Goal: Task Accomplishment & Management: Manage account settings

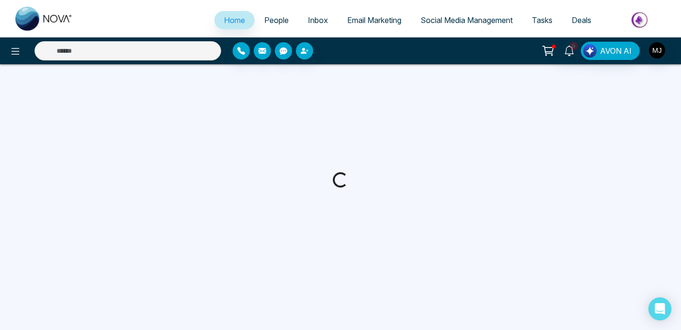
select select "*"
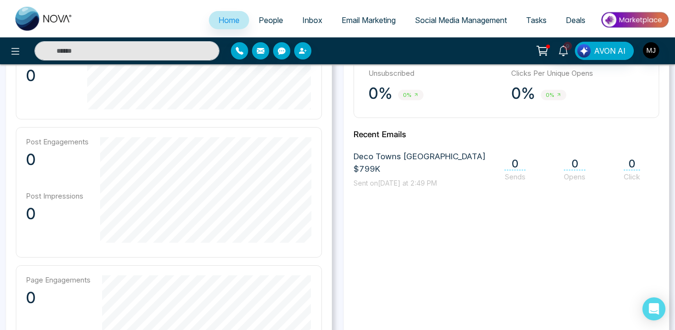
scroll to position [190, 0]
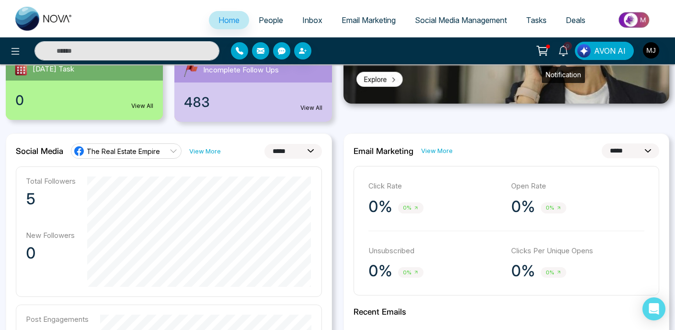
click at [568, 56] on link "9" at bounding box center [563, 50] width 23 height 17
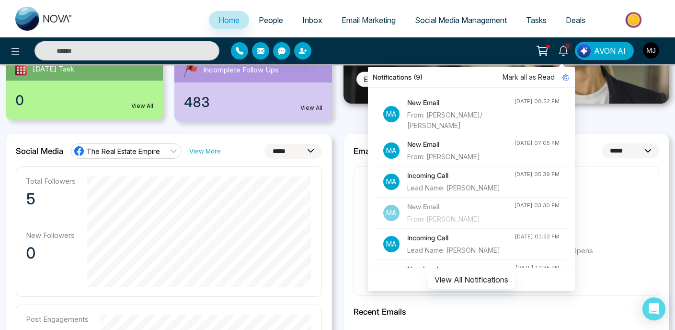
click at [569, 54] on icon at bounding box center [563, 51] width 11 height 11
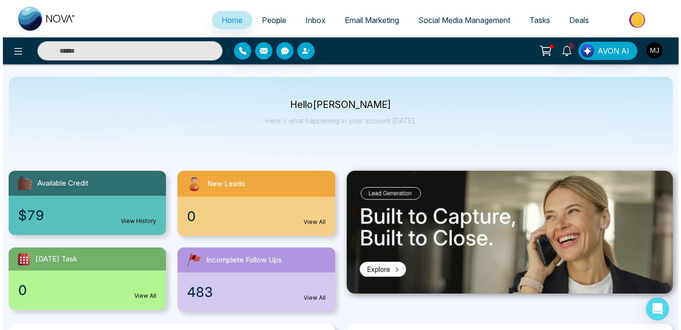
scroll to position [0, 0]
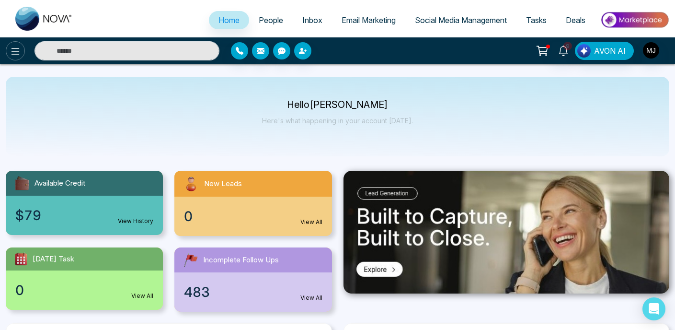
click at [9, 52] on button at bounding box center [15, 50] width 19 height 19
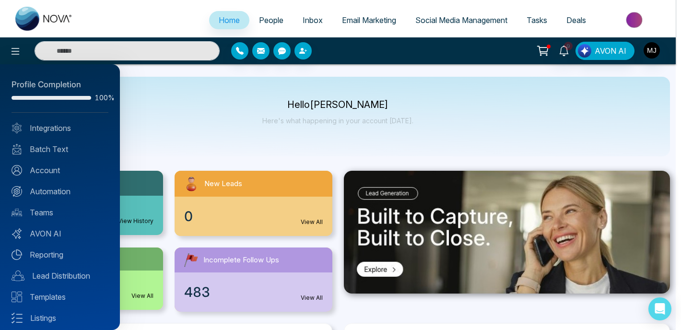
click at [234, 128] on div at bounding box center [340, 165] width 681 height 330
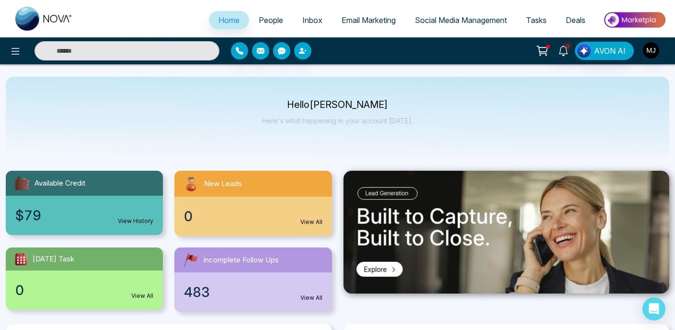
click at [272, 21] on span "People" at bounding box center [271, 20] width 24 height 10
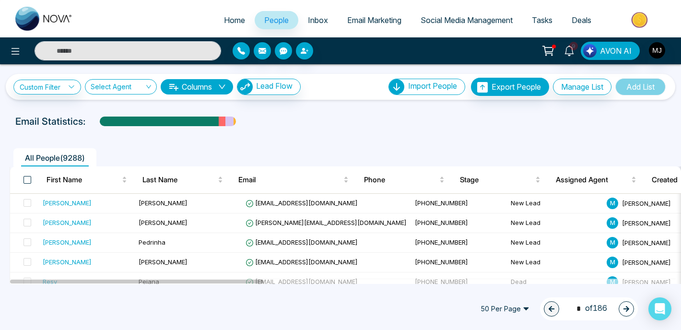
click at [29, 179] on span at bounding box center [27, 180] width 8 height 8
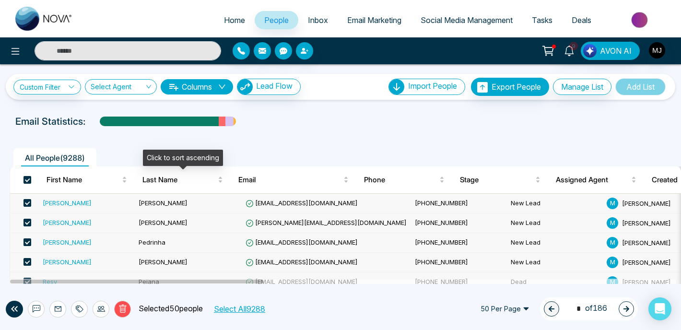
click at [254, 310] on button "Select All 9288" at bounding box center [239, 308] width 58 height 12
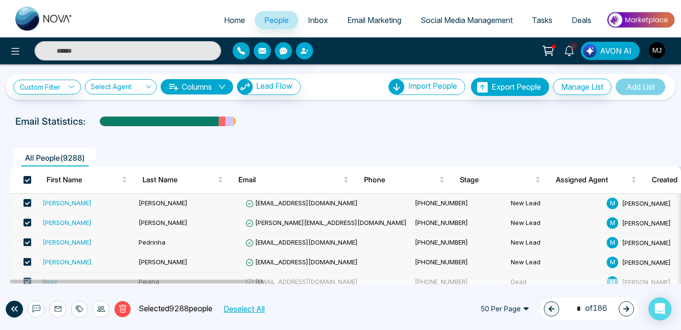
click at [660, 48] on img "button" at bounding box center [657, 50] width 16 height 16
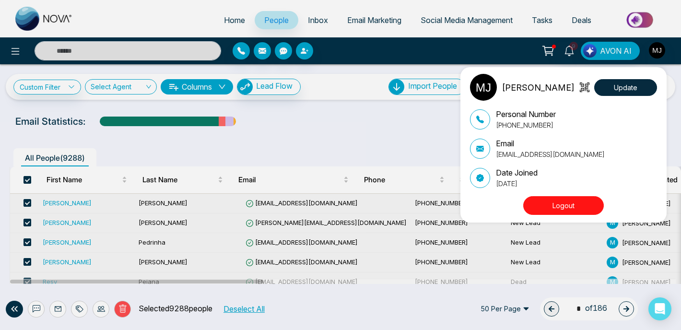
click at [370, 114] on div "[PERSON_NAME][DEMOGRAPHIC_DATA] Update Personal Number [PHONE_NUMBER] Email [EM…" at bounding box center [340, 165] width 681 height 330
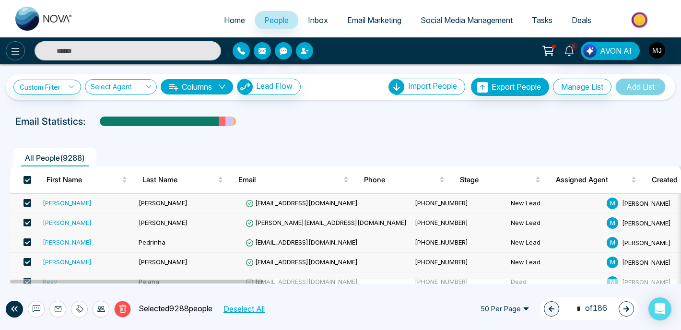
click at [13, 50] on icon at bounding box center [16, 52] width 12 height 12
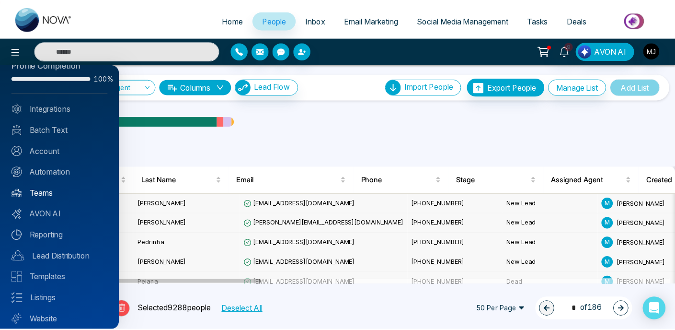
scroll to position [17, 0]
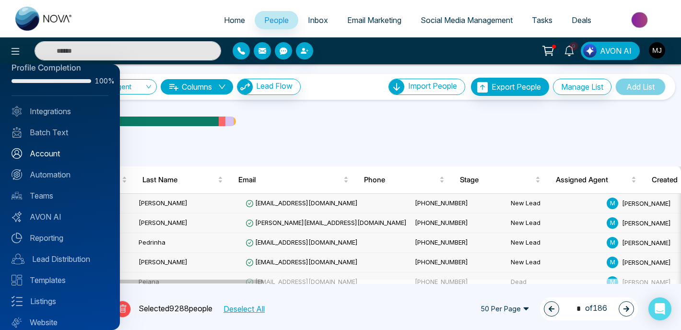
click at [43, 154] on link "Account" at bounding box center [60, 154] width 97 height 12
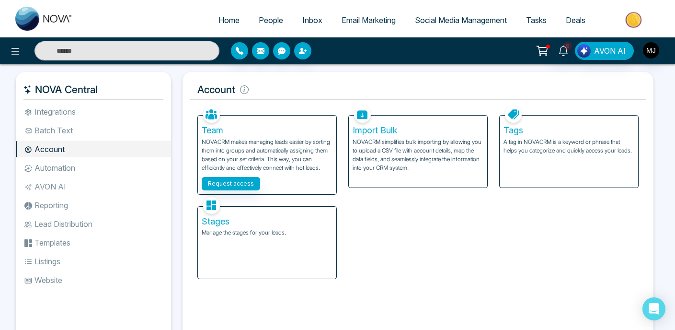
click at [70, 115] on li "Integrations" at bounding box center [93, 112] width 155 height 16
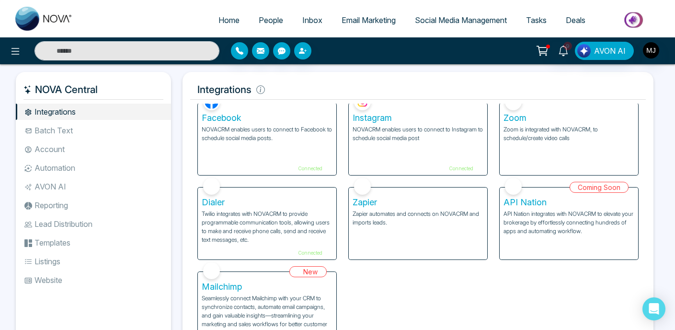
scroll to position [27, 0]
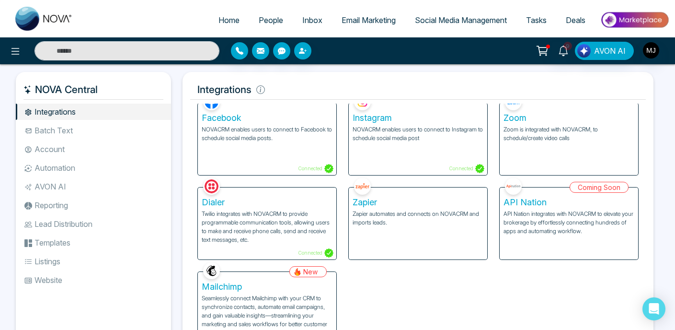
click at [73, 133] on li "Batch Text" at bounding box center [93, 130] width 155 height 16
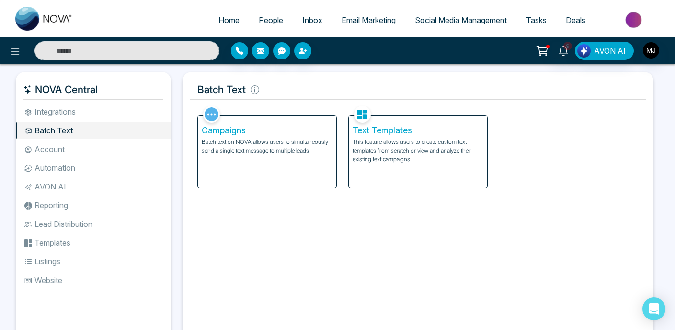
click at [65, 152] on li "Account" at bounding box center [93, 149] width 155 height 16
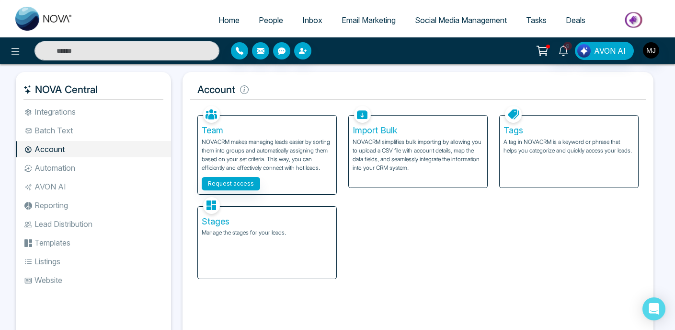
click at [80, 171] on li "Automation" at bounding box center [93, 168] width 155 height 16
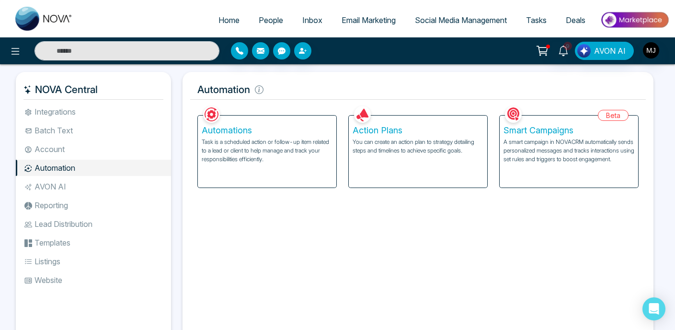
click at [59, 185] on li "AVON AI" at bounding box center [93, 186] width 155 height 16
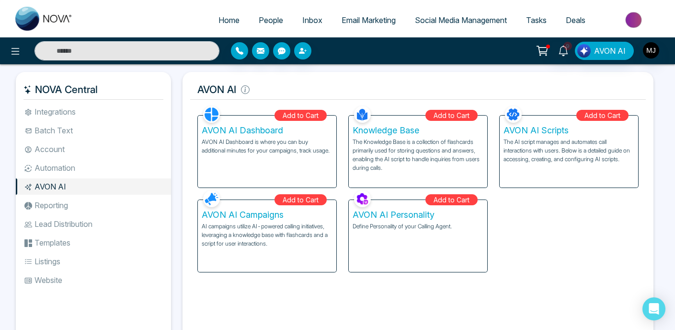
click at [65, 210] on li "Reporting" at bounding box center [93, 205] width 155 height 16
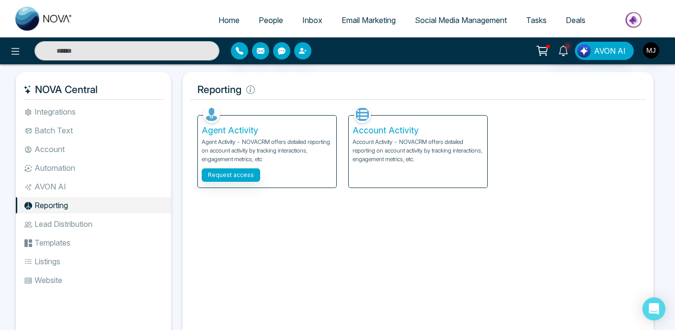
click at [77, 227] on li "Lead Distribution" at bounding box center [93, 224] width 155 height 16
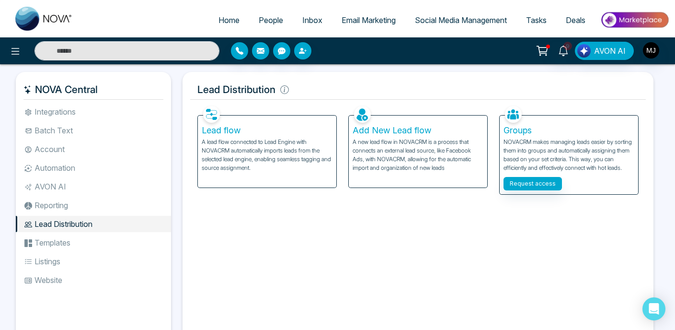
click at [302, 23] on span "Inbox" at bounding box center [312, 20] width 20 height 10
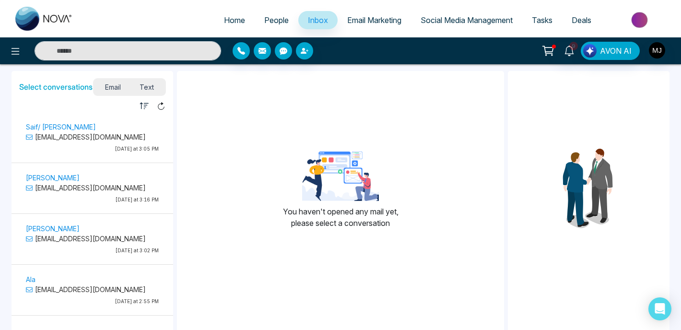
click at [93, 139] on p "[EMAIL_ADDRESS][DOMAIN_NAME]" at bounding box center [92, 137] width 133 height 10
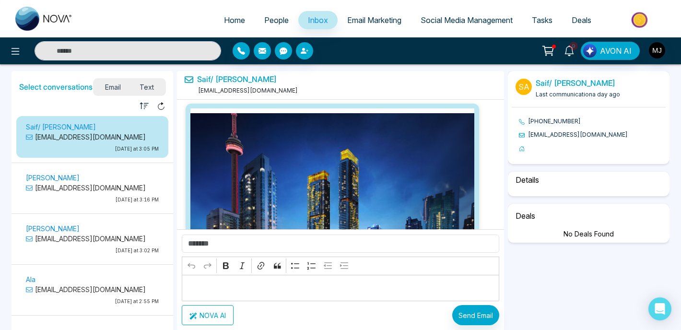
scroll to position [1900, 0]
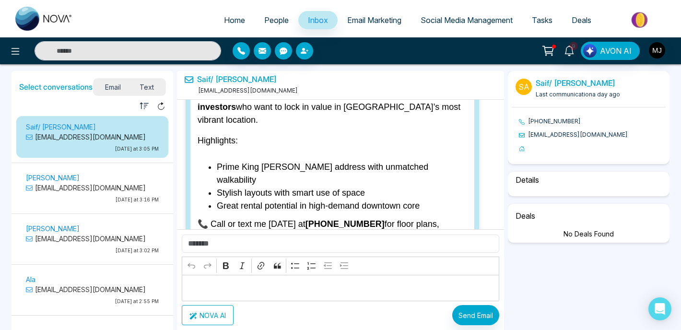
select select "****"
select select "******"
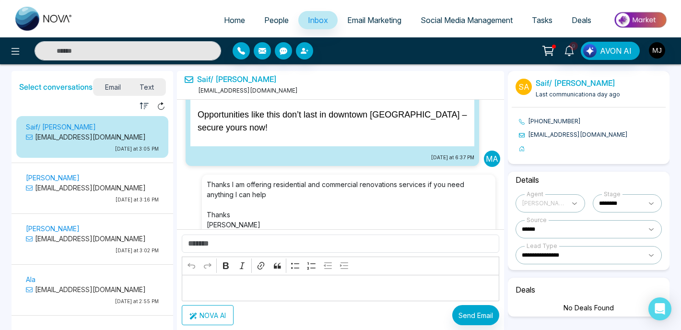
scroll to position [2041, 0]
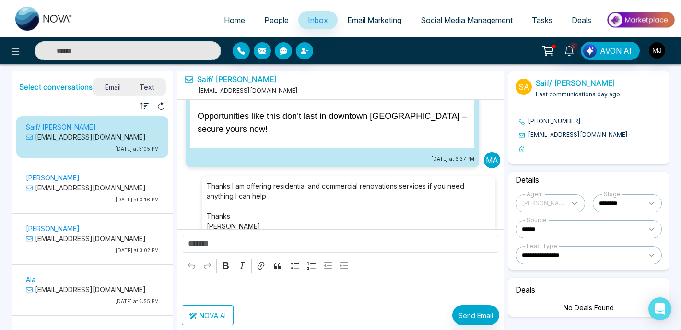
click at [81, 185] on p "[EMAIL_ADDRESS][DOMAIN_NAME]" at bounding box center [92, 188] width 133 height 10
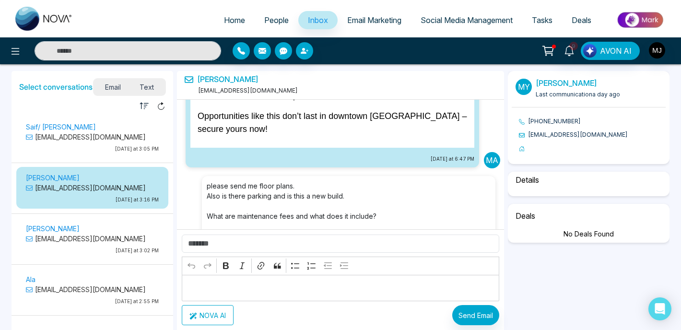
scroll to position [2909, 0]
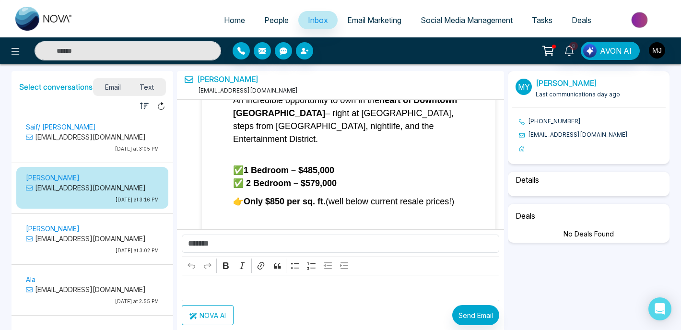
select select "****"
select select "**********"
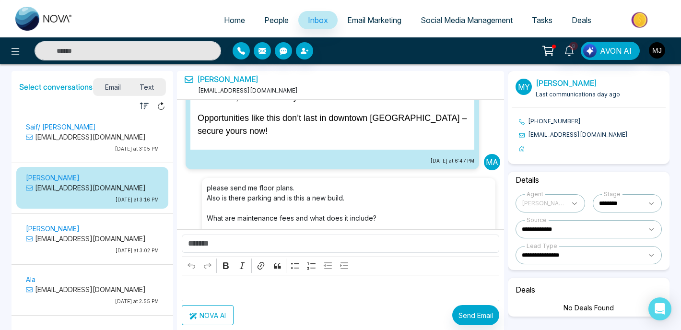
scroll to position [2039, 0]
click at [70, 235] on p "[EMAIL_ADDRESS][DOMAIN_NAME]" at bounding box center [92, 238] width 133 height 10
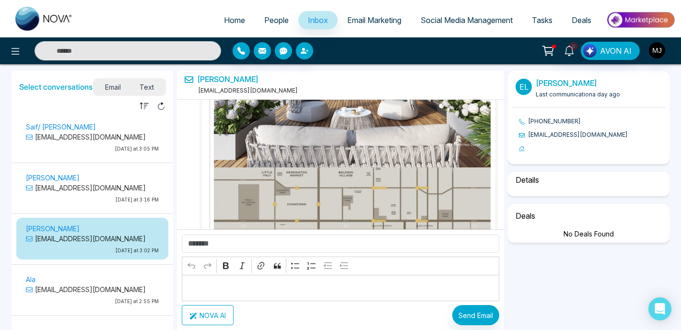
scroll to position [3718, 0]
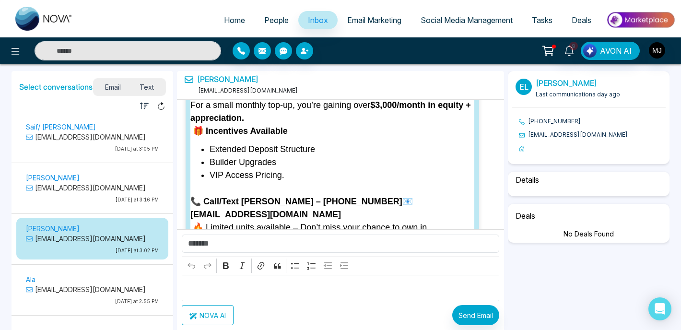
select select "****"
select select "******"
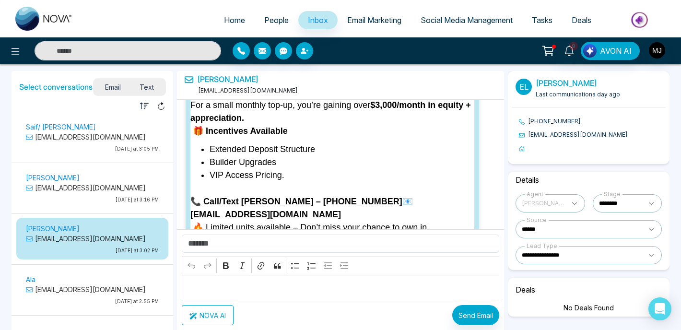
click at [383, 21] on span "Email Marketing" at bounding box center [374, 20] width 54 height 10
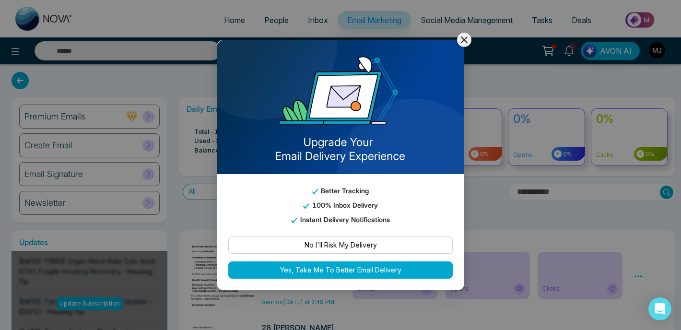
click at [463, 40] on icon at bounding box center [464, 39] width 7 height 7
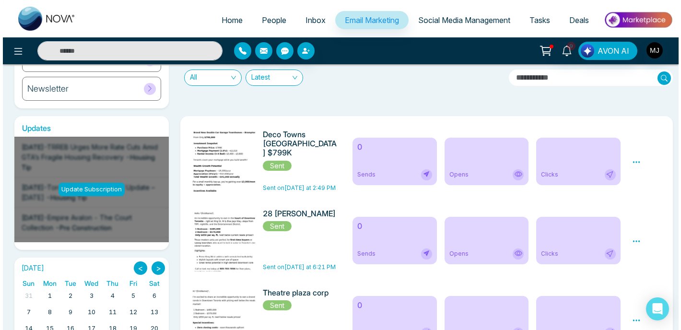
scroll to position [108, 0]
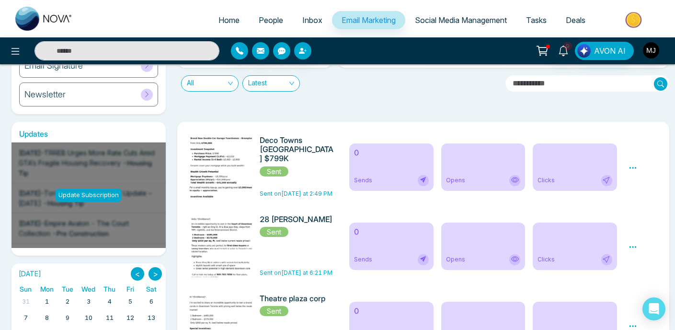
click at [230, 173] on img at bounding box center [223, 182] width 134 height 92
click at [214, 153] on img at bounding box center [223, 182] width 134 height 92
click at [215, 159] on img at bounding box center [223, 182] width 134 height 92
click at [637, 168] on icon at bounding box center [633, 167] width 9 height 9
click at [645, 184] on span "Preview" at bounding box center [650, 182] width 26 height 8
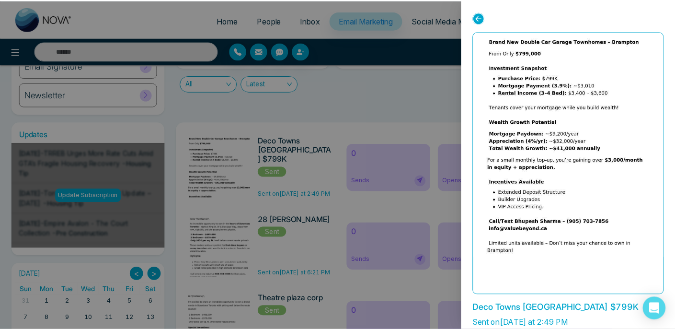
scroll to position [0, 0]
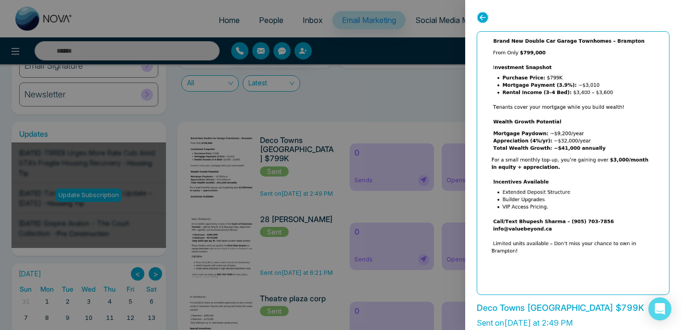
click at [531, 130] on img at bounding box center [573, 146] width 326 height 222
click at [442, 124] on div at bounding box center [340, 165] width 681 height 330
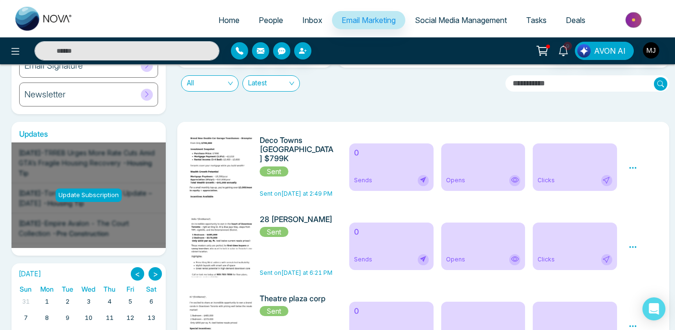
click at [634, 163] on icon at bounding box center [633, 167] width 9 height 9
click at [643, 195] on link "Analytics" at bounding box center [651, 196] width 28 height 8
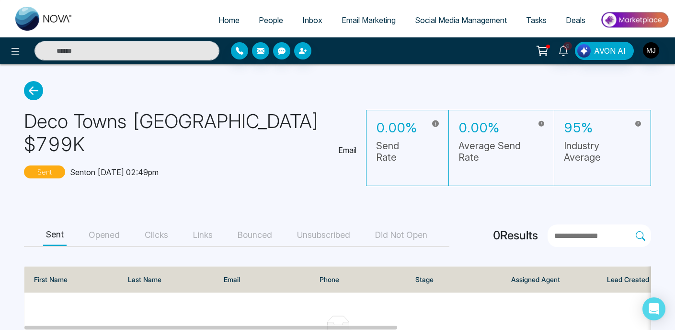
click at [376, 128] on h3 "0.00%" at bounding box center [397, 128] width 42 height 16
click at [459, 129] on h3 "0.00%" at bounding box center [491, 128] width 65 height 16
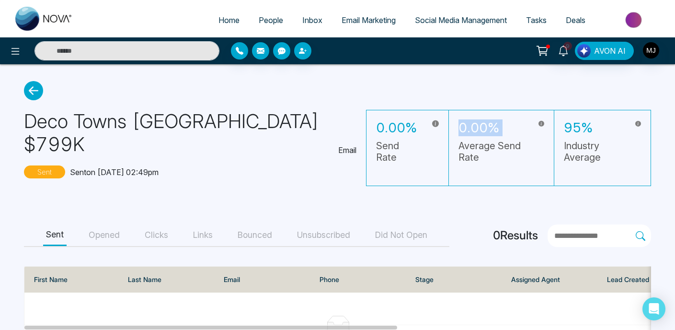
click at [459, 129] on h3 "0.00%" at bounding box center [491, 128] width 65 height 16
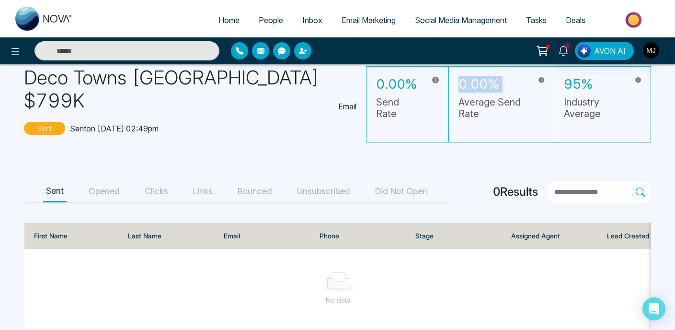
click at [115, 181] on button "Opened" at bounding box center [104, 192] width 37 height 22
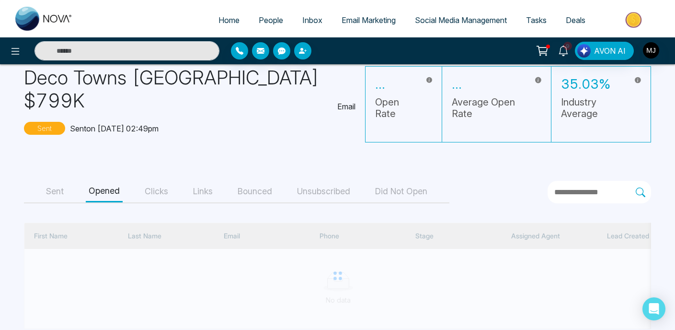
scroll to position [43, 0]
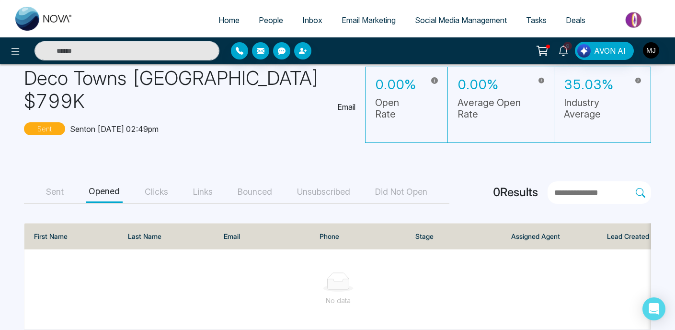
click at [160, 181] on button "Clicks" at bounding box center [156, 192] width 29 height 22
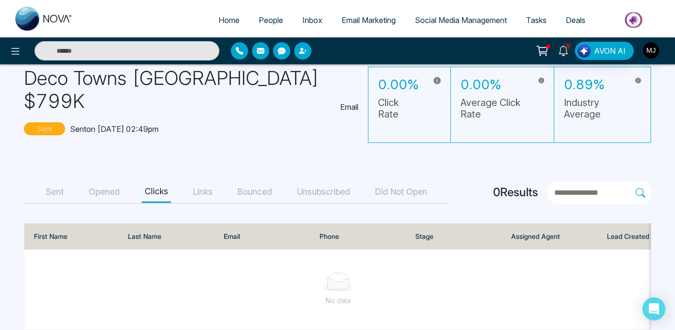
click at [204, 181] on button "Links" at bounding box center [202, 192] width 25 height 22
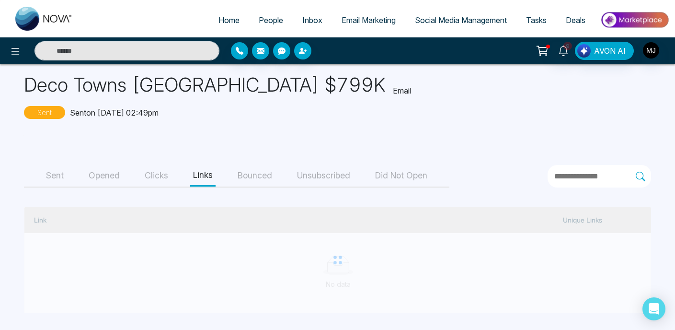
scroll to position [36, 0]
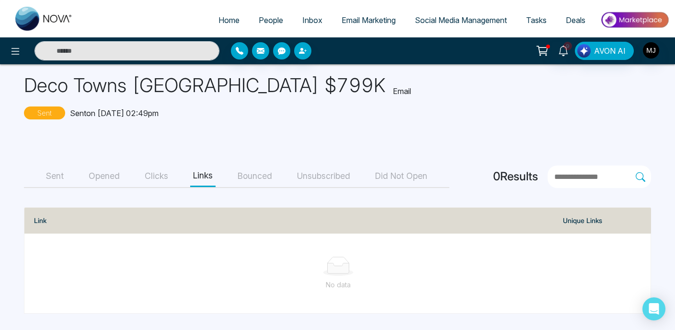
click at [224, 19] on span "Home" at bounding box center [229, 20] width 21 height 10
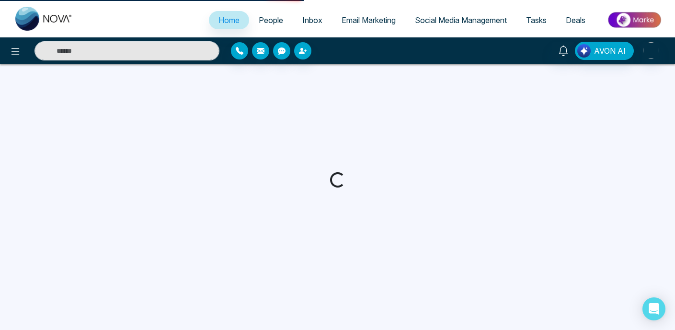
select select "*"
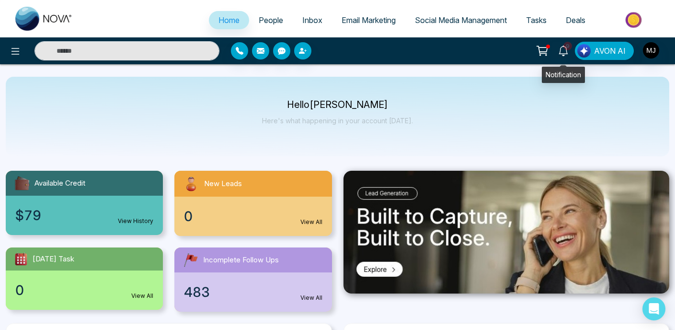
click at [567, 50] on span "9" at bounding box center [568, 46] width 9 height 9
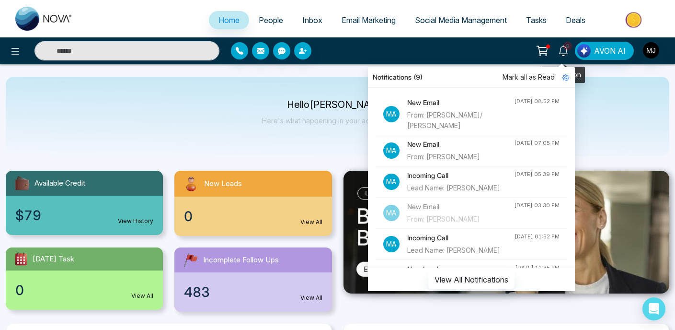
click at [567, 50] on span "9" at bounding box center [568, 46] width 9 height 9
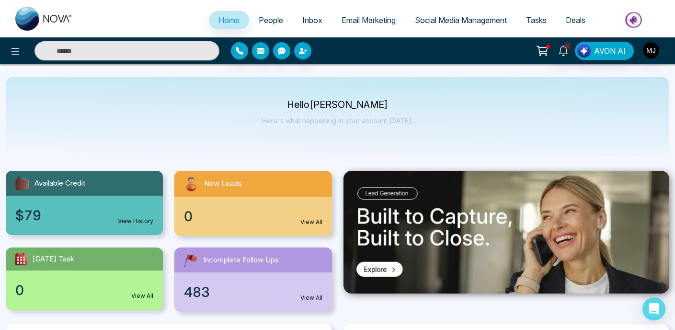
click at [653, 52] on img "button" at bounding box center [651, 50] width 16 height 16
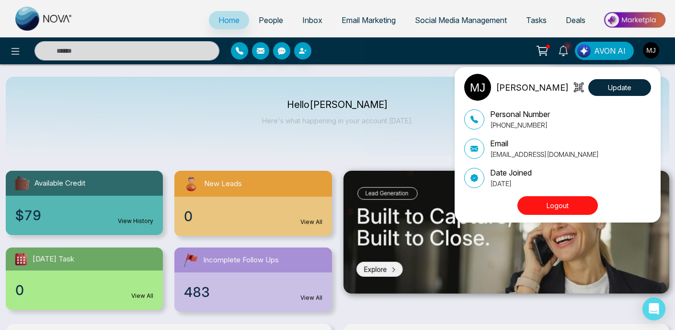
click at [653, 52] on div "[PERSON_NAME][DEMOGRAPHIC_DATA] Update Personal Number [PHONE_NUMBER] Email [EM…" at bounding box center [337, 165] width 675 height 330
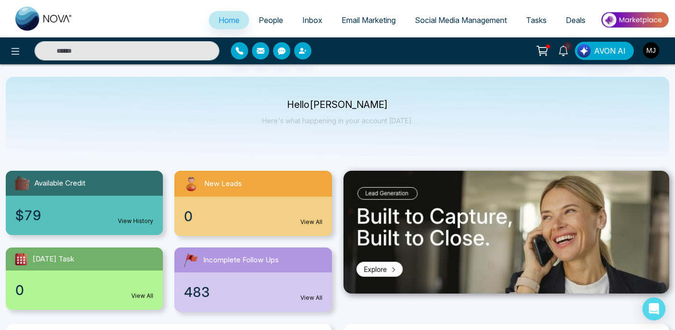
click at [653, 52] on img "button" at bounding box center [651, 50] width 16 height 16
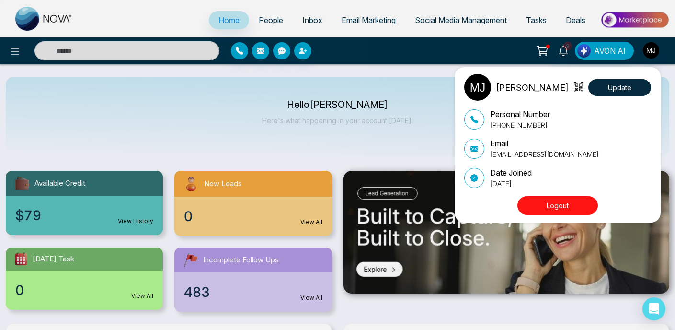
click at [653, 52] on div "[PERSON_NAME][DEMOGRAPHIC_DATA] Update Personal Number [PHONE_NUMBER] Email [EM…" at bounding box center [337, 165] width 675 height 330
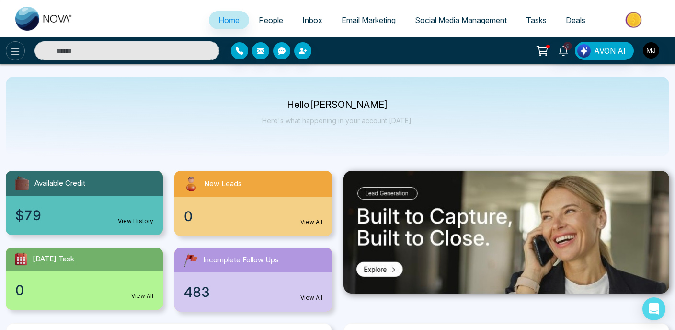
click at [15, 51] on icon at bounding box center [16, 51] width 8 height 7
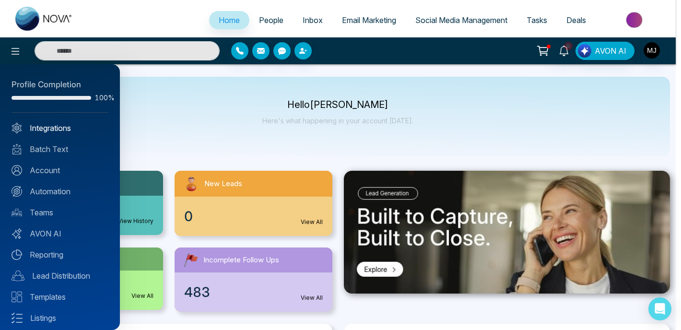
click at [64, 124] on link "Integrations" at bounding box center [60, 128] width 97 height 12
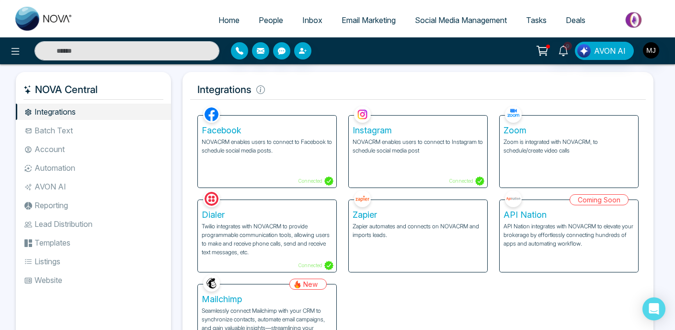
click at [60, 152] on li "Account" at bounding box center [93, 149] width 155 height 16
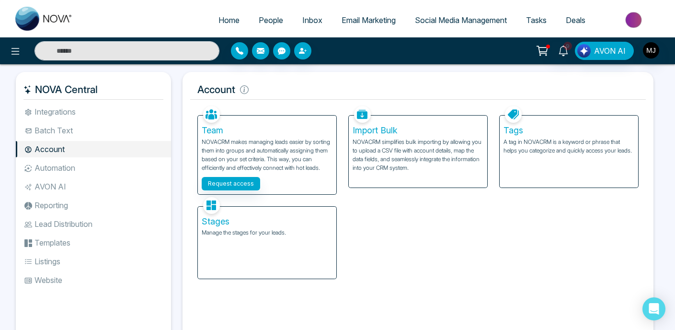
click at [59, 172] on li "Automation" at bounding box center [93, 168] width 155 height 16
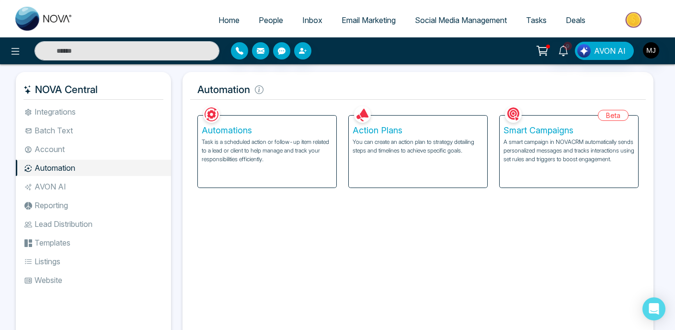
click at [70, 139] on ul "Integrations Batch Text Account Automation AVON AI Reporting Lead Distribution …" at bounding box center [93, 219] width 155 height 231
click at [70, 133] on li "Batch Text" at bounding box center [93, 130] width 155 height 16
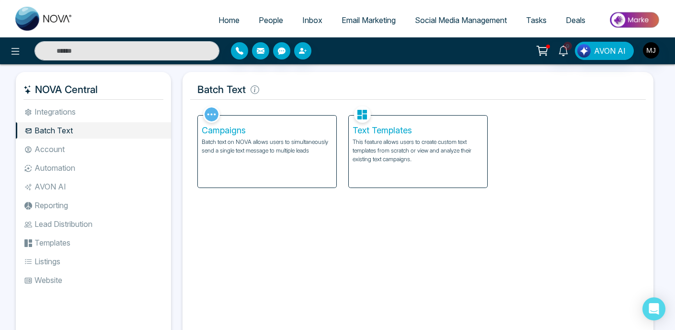
click at [84, 197] on ul "Integrations Batch Text Account Automation AVON AI Reporting Lead Distribution …" at bounding box center [93, 219] width 155 height 231
click at [77, 207] on li "Reporting" at bounding box center [93, 205] width 155 height 16
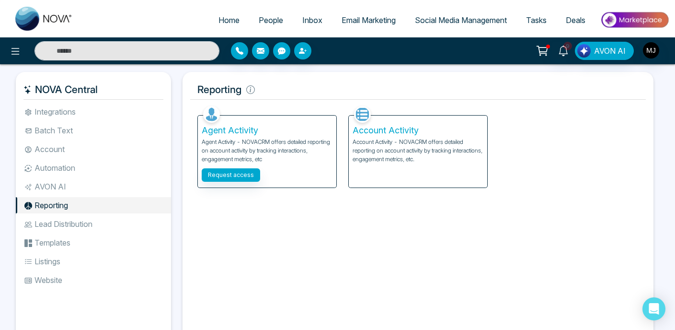
click at [79, 182] on li "AVON AI" at bounding box center [93, 186] width 155 height 16
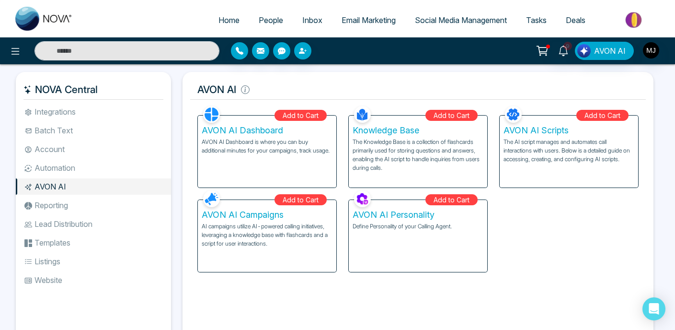
click at [59, 207] on li "Reporting" at bounding box center [93, 205] width 155 height 16
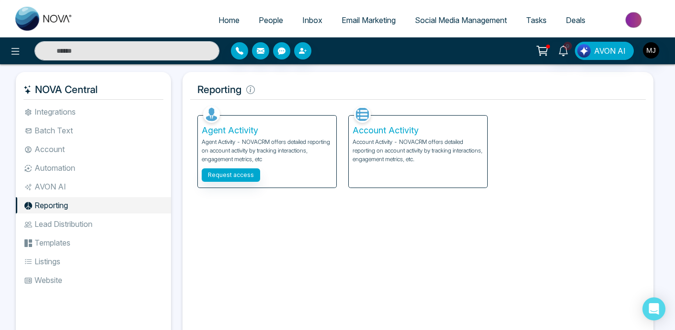
click at [65, 231] on li "Lead Distribution" at bounding box center [93, 224] width 155 height 16
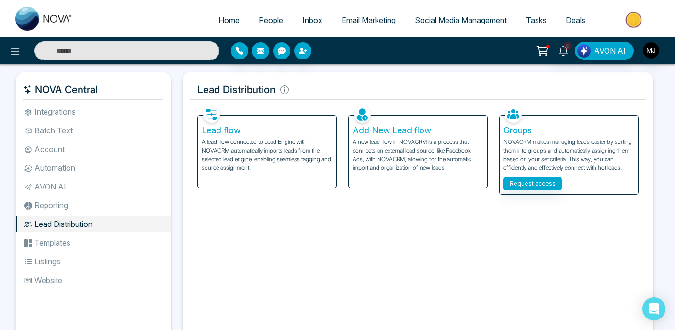
click at [63, 243] on li "Templates" at bounding box center [93, 242] width 155 height 16
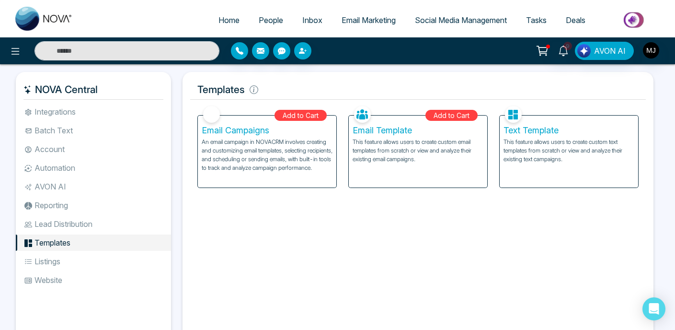
click at [69, 253] on ul "Integrations Batch Text Account Automation AVON AI Reporting Lead Distribution …" at bounding box center [93, 219] width 155 height 231
click at [66, 258] on li "Listings" at bounding box center [93, 261] width 155 height 16
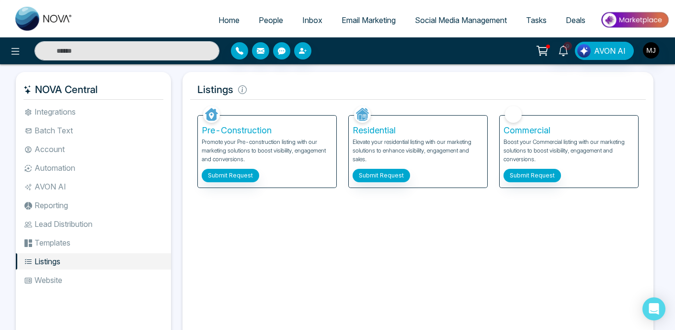
click at [68, 278] on li "Website" at bounding box center [93, 280] width 155 height 16
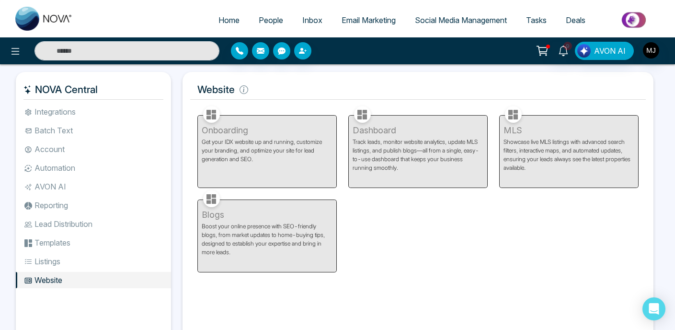
click at [227, 88] on h5 "Website" at bounding box center [418, 90] width 456 height 20
click at [271, 103] on div "Website Facebook NOVACRM enables users to connect to Facebook to schedule socia…" at bounding box center [418, 212] width 471 height 280
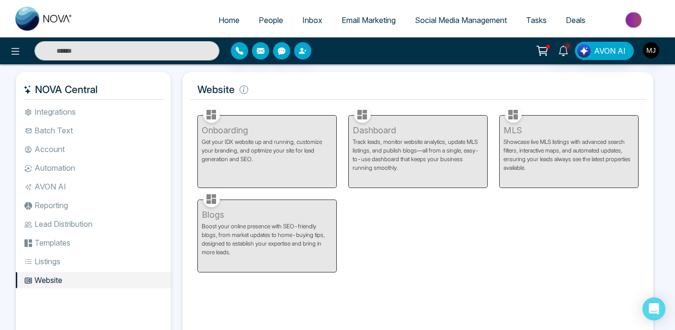
click at [271, 103] on div "Website Facebook NOVACRM enables users to connect to Facebook to schedule socia…" at bounding box center [418, 212] width 471 height 280
click at [285, 97] on h5 "Website" at bounding box center [418, 90] width 456 height 20
click at [233, 90] on h5 "Website" at bounding box center [418, 90] width 456 height 20
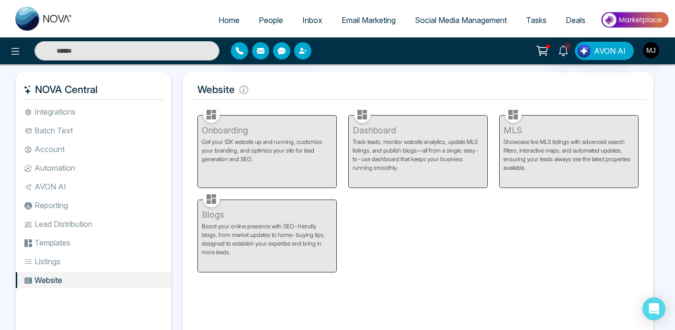
click at [233, 90] on h5 "Website" at bounding box center [418, 90] width 456 height 20
click at [216, 90] on h5 "Website" at bounding box center [418, 90] width 456 height 20
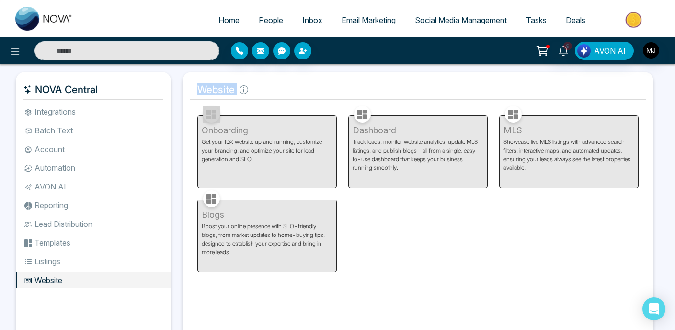
click at [206, 93] on h5 "Website" at bounding box center [418, 90] width 456 height 20
click at [214, 93] on h5 "Website" at bounding box center [418, 90] width 456 height 20
click at [284, 107] on div "Onboarding Get your IDX website up and running, customize your branding, and op…" at bounding box center [267, 146] width 151 height 84
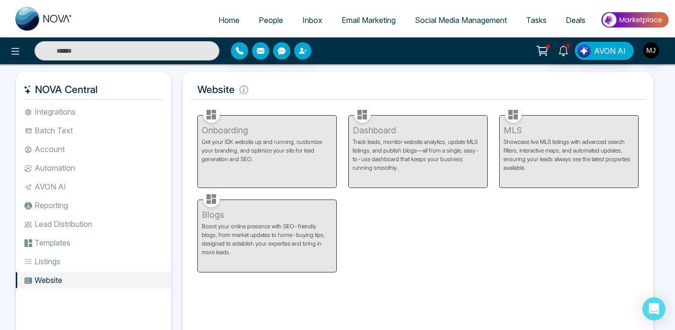
click at [284, 107] on div "Onboarding Get your IDX website up and running, customize your branding, and op…" at bounding box center [267, 146] width 151 height 84
click at [285, 99] on h5 "Website" at bounding box center [418, 90] width 456 height 20
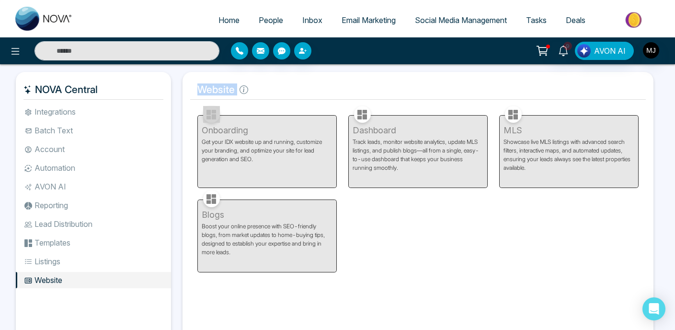
click at [280, 97] on h5 "Website" at bounding box center [418, 90] width 456 height 20
click at [288, 99] on h5 "Website" at bounding box center [418, 90] width 456 height 20
click at [277, 82] on h5 "Website" at bounding box center [418, 90] width 456 height 20
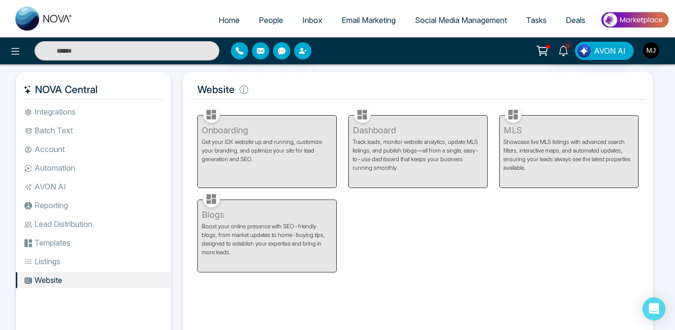
click at [277, 82] on h5 "Website" at bounding box center [418, 90] width 456 height 20
click at [208, 82] on h5 "Website" at bounding box center [418, 90] width 456 height 20
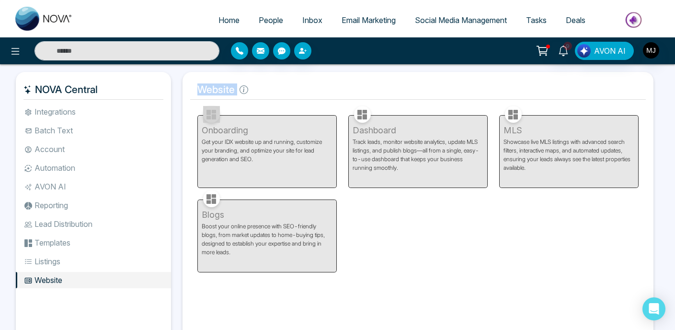
click at [211, 79] on div "Website Facebook NOVACRM enables users to connect to Facebook to schedule socia…" at bounding box center [418, 212] width 471 height 280
click at [225, 16] on span "Home" at bounding box center [229, 20] width 21 height 10
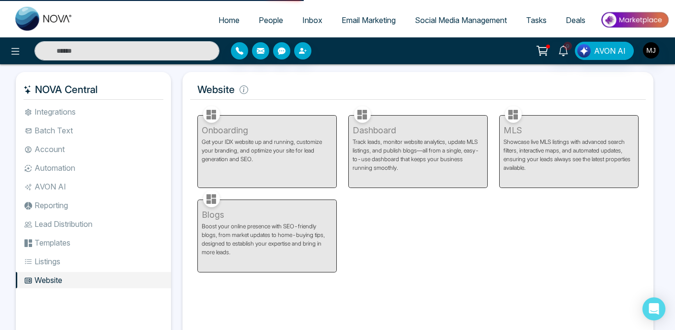
select select "*"
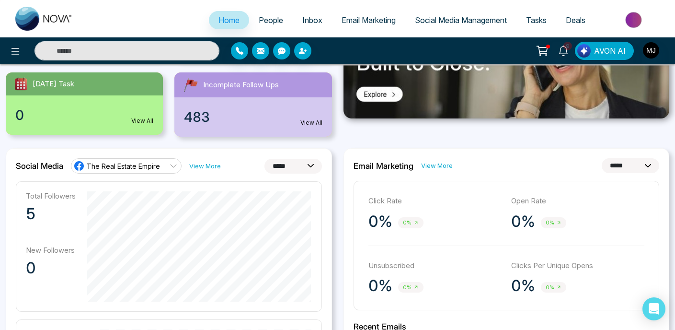
scroll to position [184, 0]
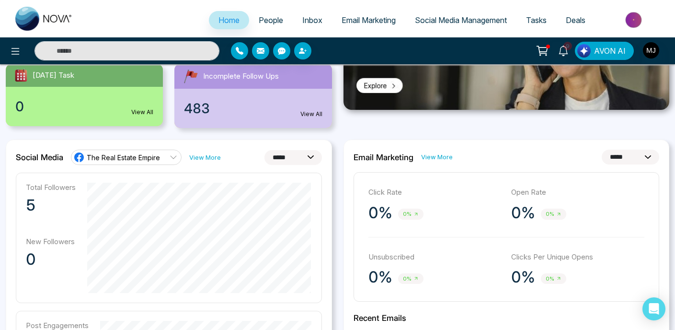
click at [378, 155] on h2 "Email Marketing" at bounding box center [384, 157] width 60 height 10
click at [359, 154] on h2 "Email Marketing" at bounding box center [384, 157] width 60 height 10
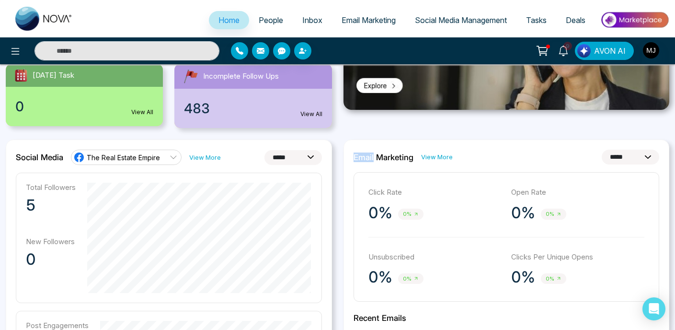
click at [359, 154] on h2 "Email Marketing" at bounding box center [384, 157] width 60 height 10
click at [361, 155] on h2 "Email Marketing" at bounding box center [384, 157] width 60 height 10
click at [167, 156] on link "The Real Estate Empire" at bounding box center [126, 157] width 111 height 15
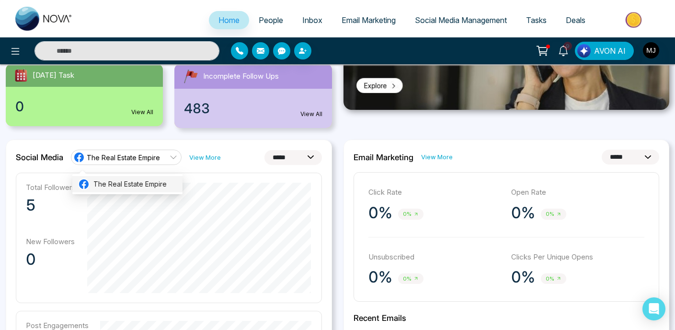
click at [149, 187] on span "The Real Estate Empire" at bounding box center [134, 184] width 83 height 11
click at [163, 159] on link "The Real Estate Empire" at bounding box center [126, 157] width 111 height 15
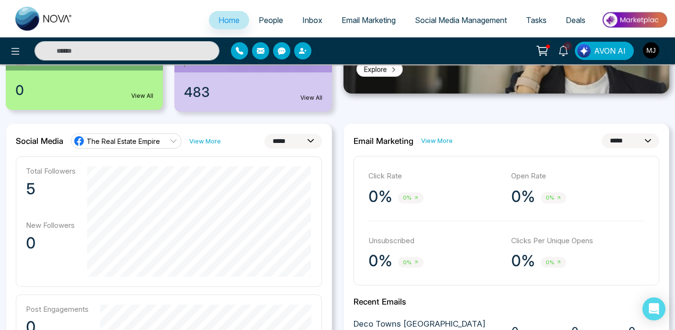
select select "**"
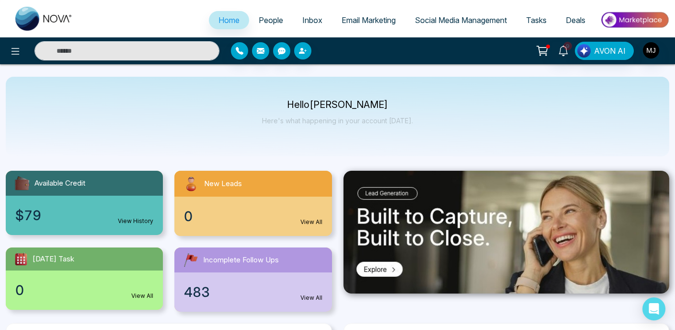
scroll to position [0, 0]
click at [647, 55] on img "button" at bounding box center [651, 50] width 16 height 16
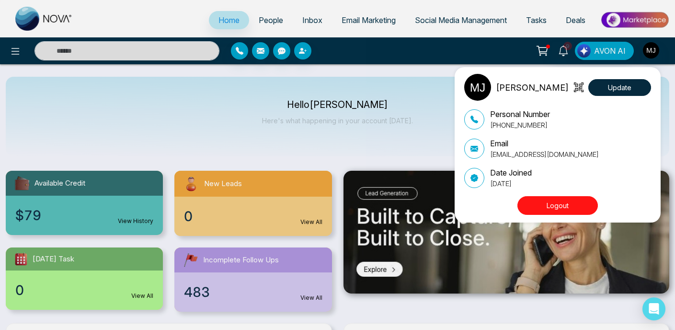
click at [647, 55] on div "[PERSON_NAME][DEMOGRAPHIC_DATA] Update Personal Number [PHONE_NUMBER] Email [EM…" at bounding box center [337, 165] width 675 height 330
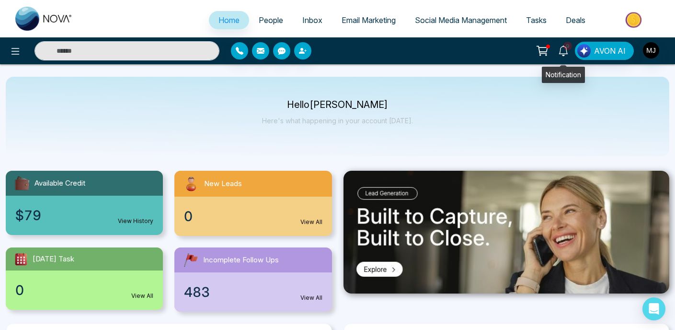
click at [568, 52] on icon at bounding box center [563, 51] width 11 height 11
click at [603, 121] on div "Hello [PERSON_NAME] Here's what happening in your account [DATE]." at bounding box center [338, 117] width 664 height 80
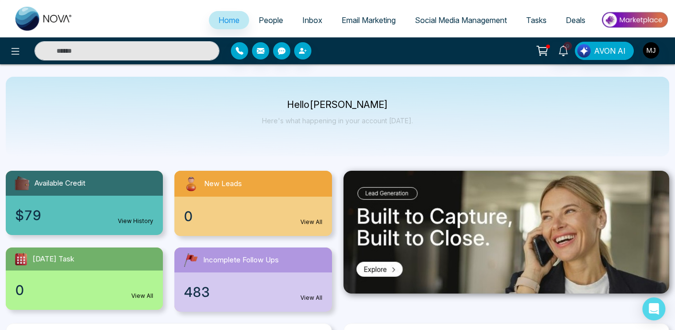
click at [313, 22] on span "Inbox" at bounding box center [312, 20] width 20 height 10
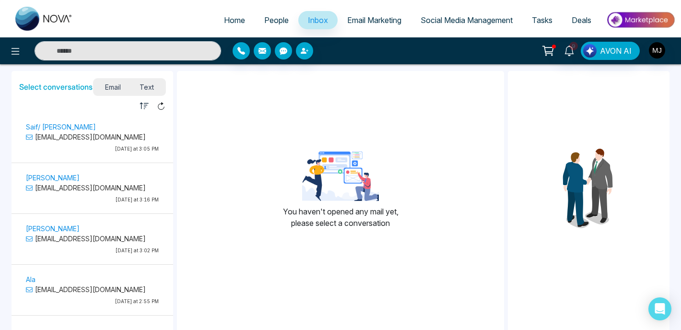
click at [142, 85] on span "Text" at bounding box center [147, 87] width 34 height 13
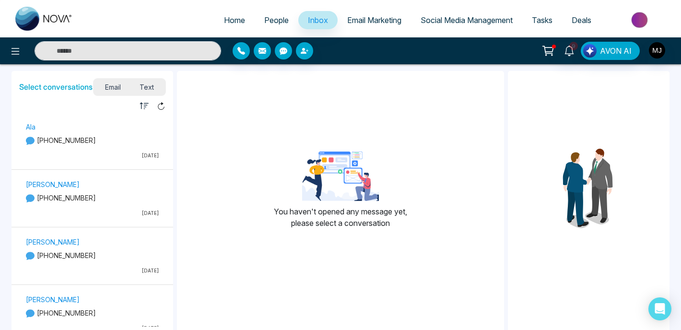
click at [113, 91] on span "Email" at bounding box center [112, 87] width 35 height 13
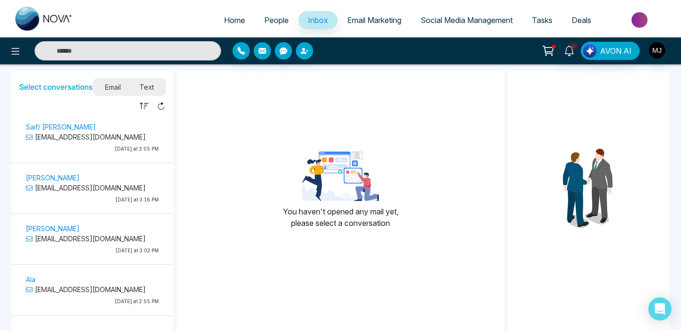
click at [389, 20] on span "Email Marketing" at bounding box center [374, 20] width 54 height 10
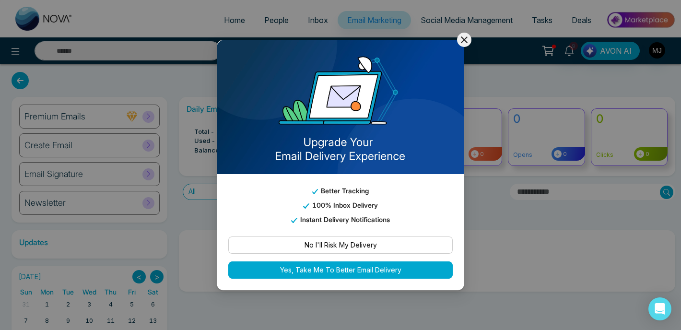
click at [466, 40] on icon at bounding box center [464, 40] width 12 height 12
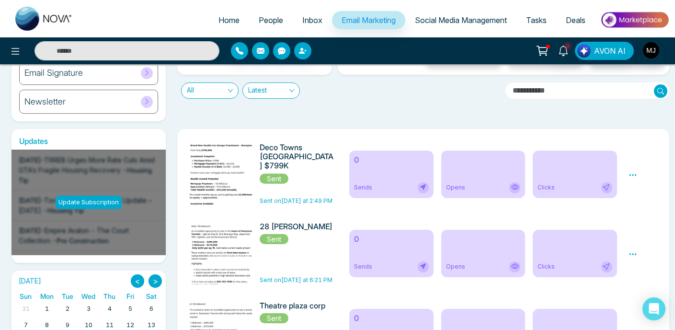
scroll to position [129, 0]
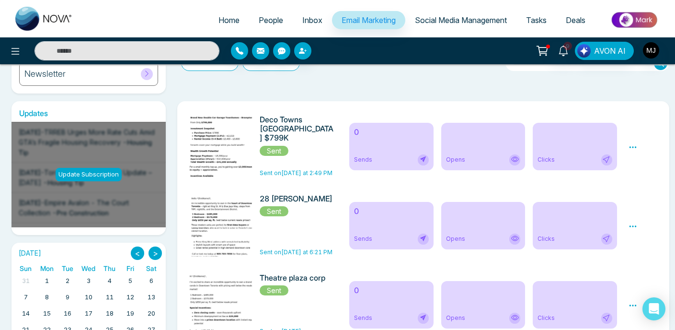
click at [633, 145] on icon at bounding box center [633, 147] width 9 height 9
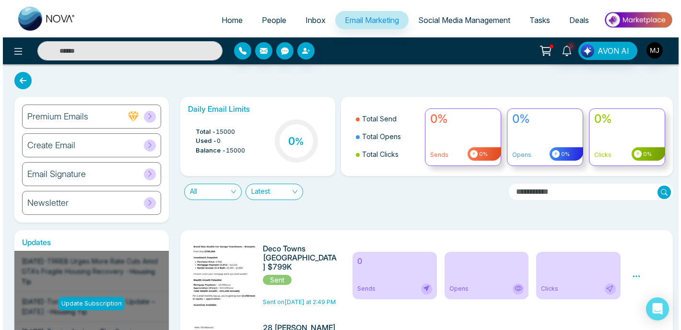
scroll to position [0, 0]
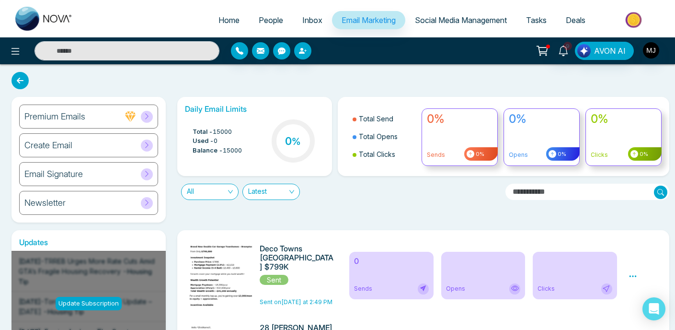
click at [646, 49] on img "button" at bounding box center [651, 50] width 16 height 16
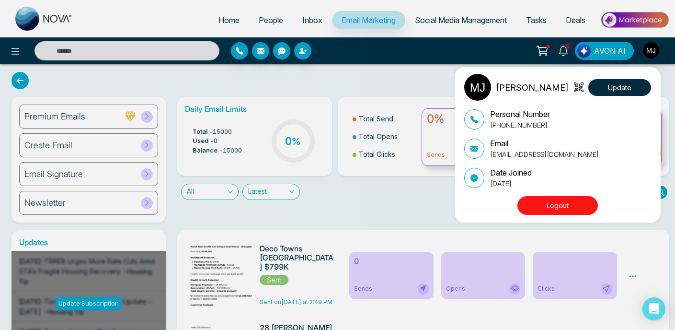
click at [409, 72] on div "[PERSON_NAME][DEMOGRAPHIC_DATA] Update Personal Number [PHONE_NUMBER] Email [EM…" at bounding box center [337, 165] width 675 height 330
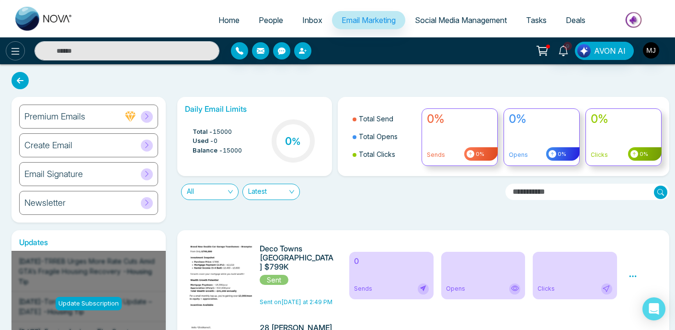
click at [16, 54] on icon at bounding box center [16, 51] width 8 height 7
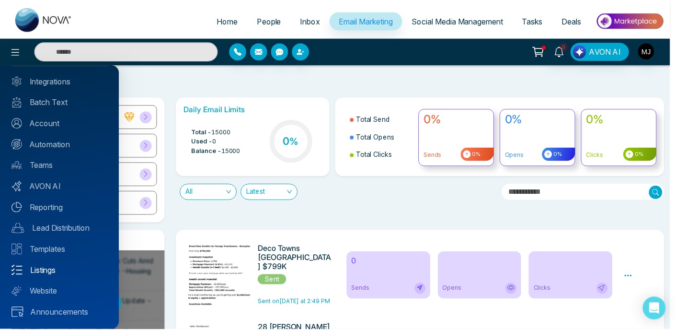
scroll to position [47, 0]
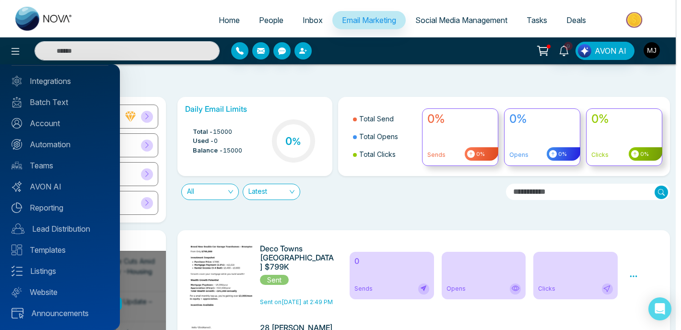
click at [375, 199] on div at bounding box center [340, 165] width 681 height 330
